Goal: Task Accomplishment & Management: Manage account settings

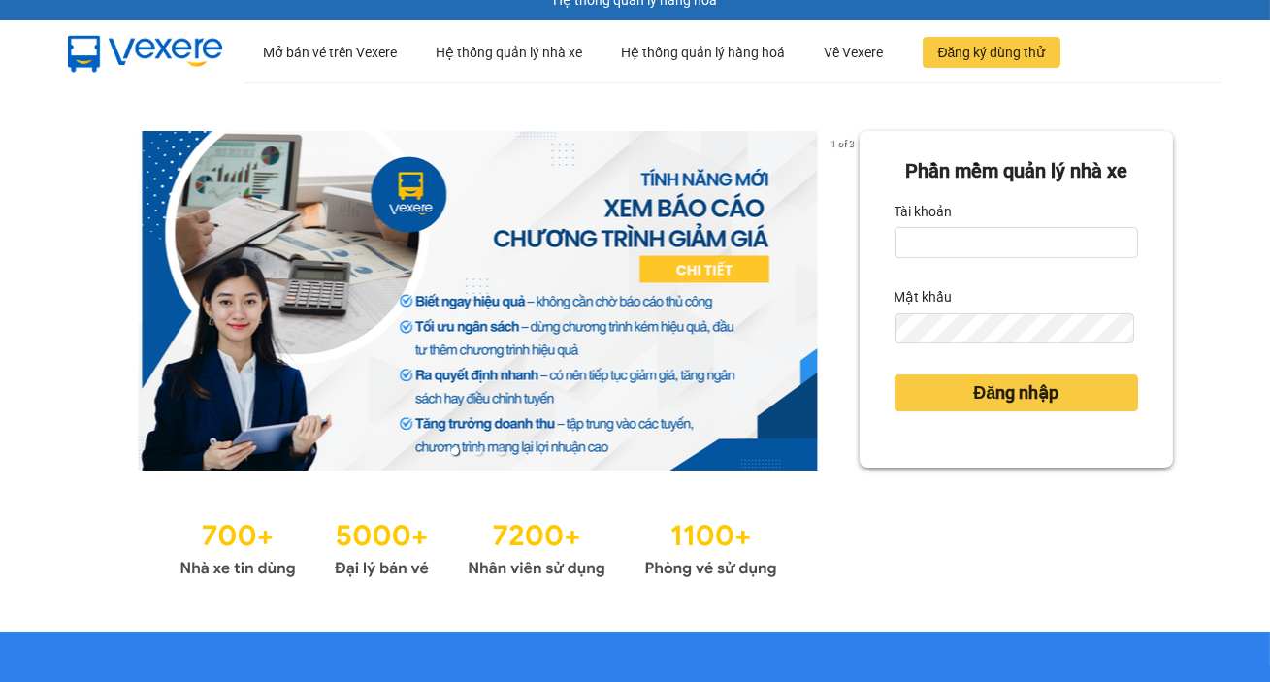
scroll to position [176, 0]
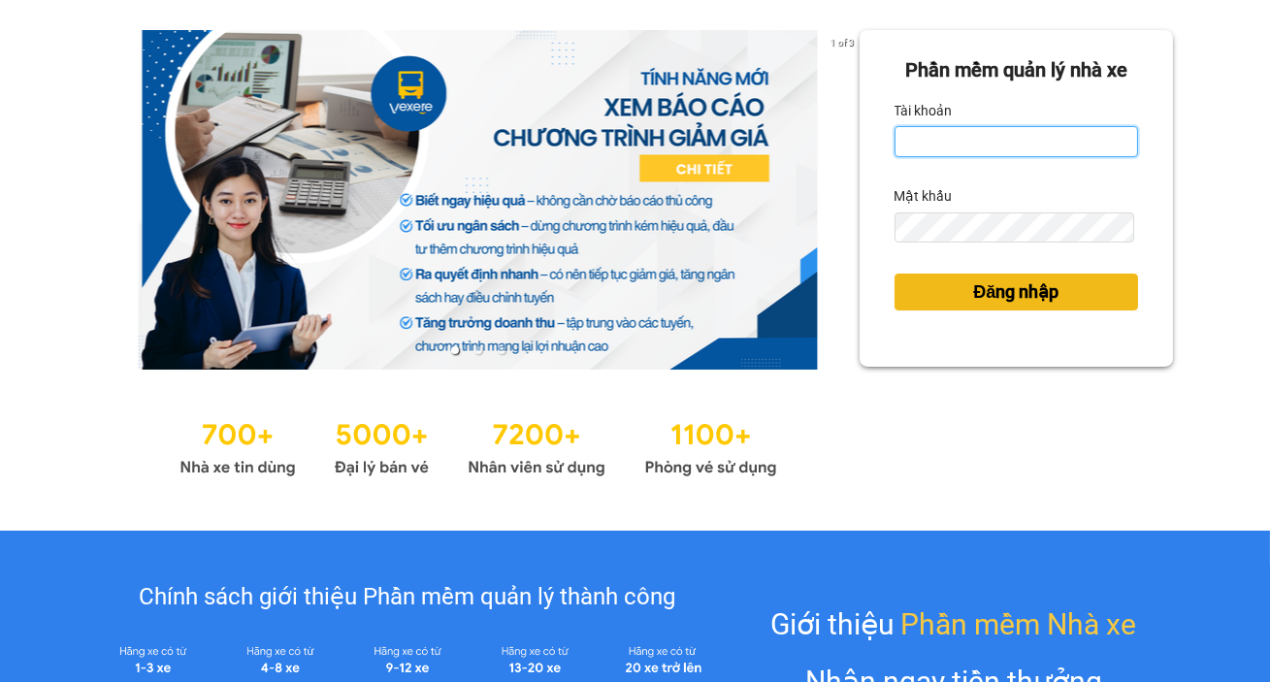
type input "tram.thanhlich"
click at [1030, 302] on span "Đăng nhập" at bounding box center [1015, 292] width 85 height 27
